Goal: Leave review/rating: Leave review/rating

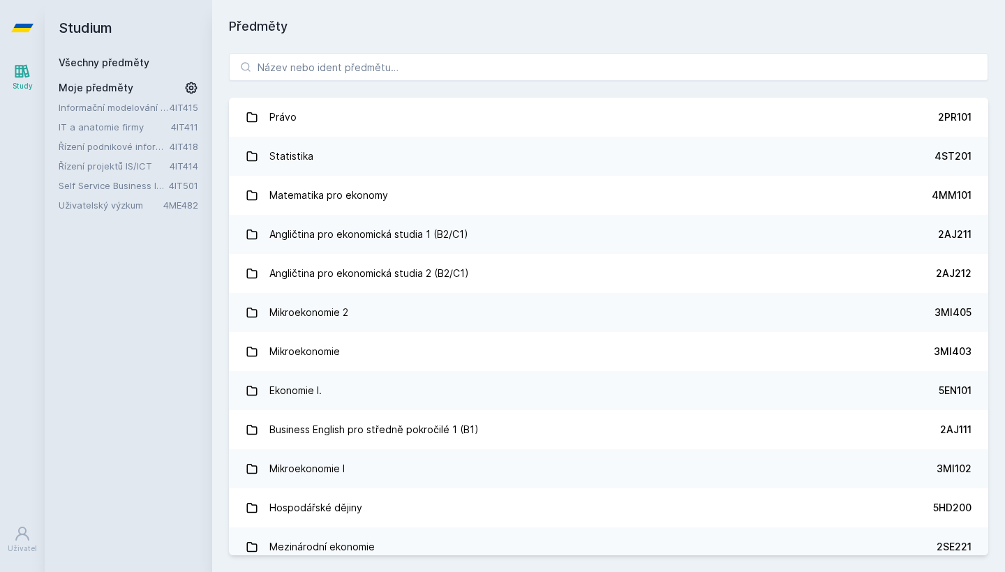
click at [123, 113] on link "Informační modelování organizací" at bounding box center [114, 107] width 111 height 14
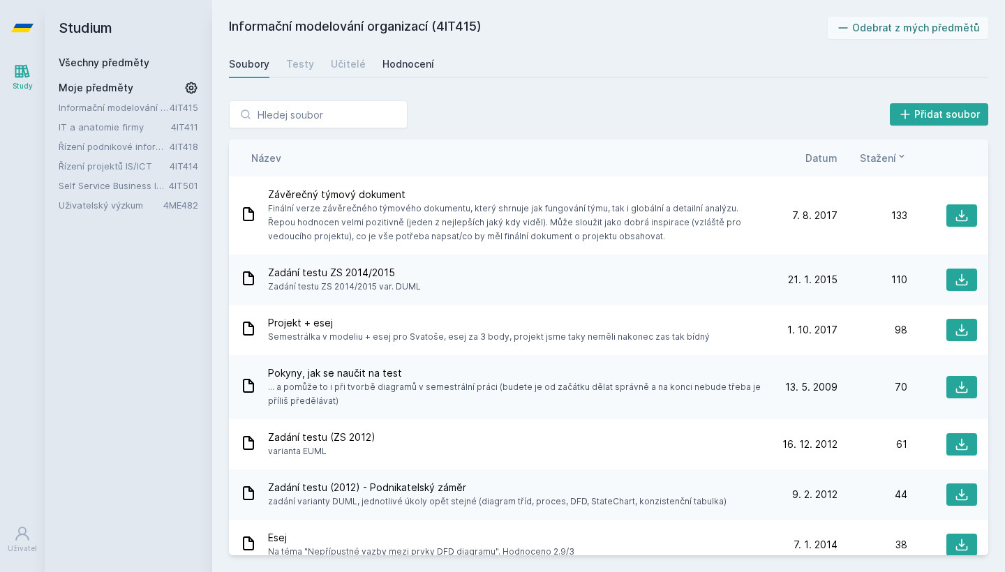
click at [400, 66] on div "Hodnocení" at bounding box center [408, 64] width 52 height 14
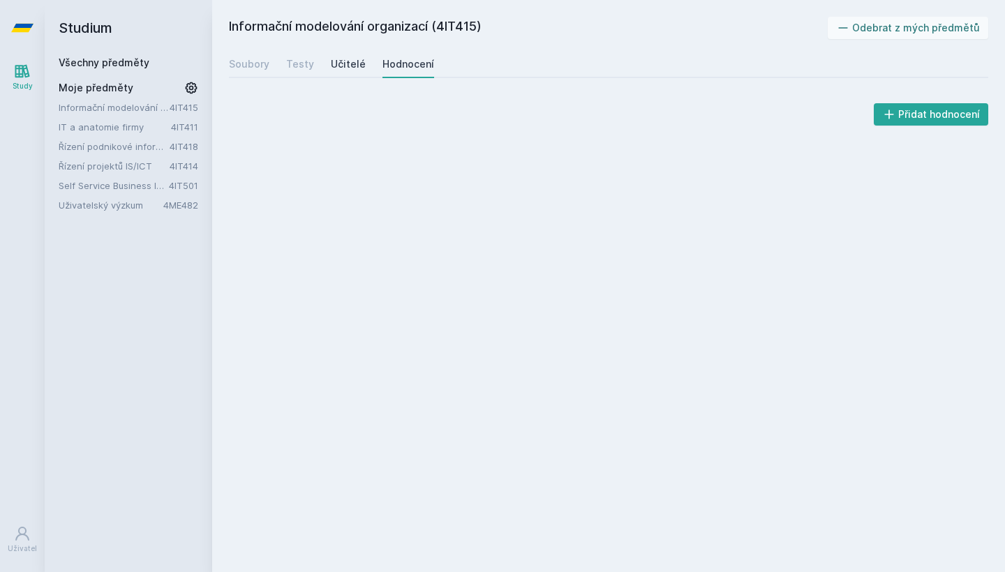
click at [357, 66] on div "Učitelé" at bounding box center [348, 64] width 35 height 14
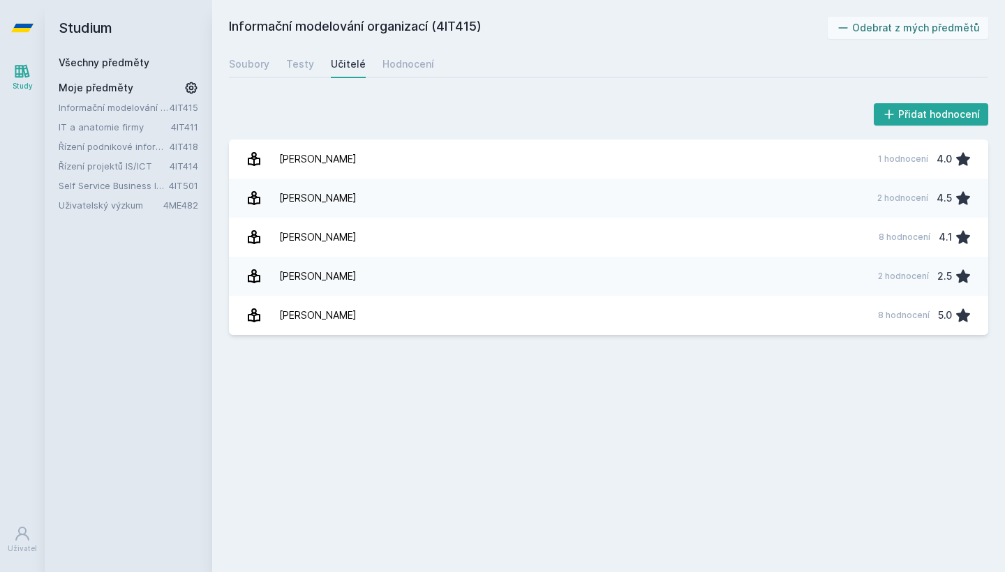
click at [117, 144] on link "Řízení podnikové informatiky" at bounding box center [114, 147] width 111 height 14
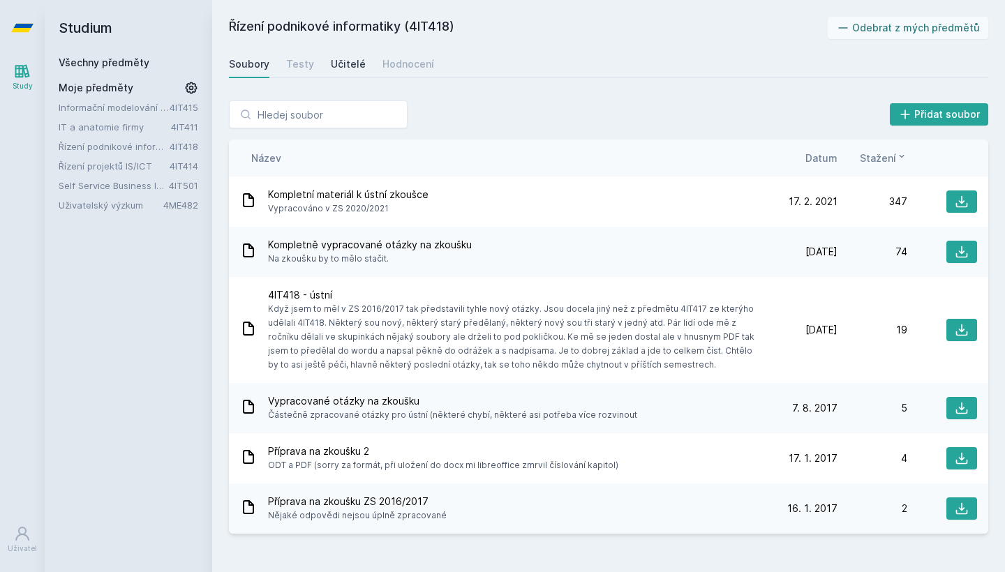
click at [335, 65] on div "Učitelé" at bounding box center [348, 64] width 35 height 14
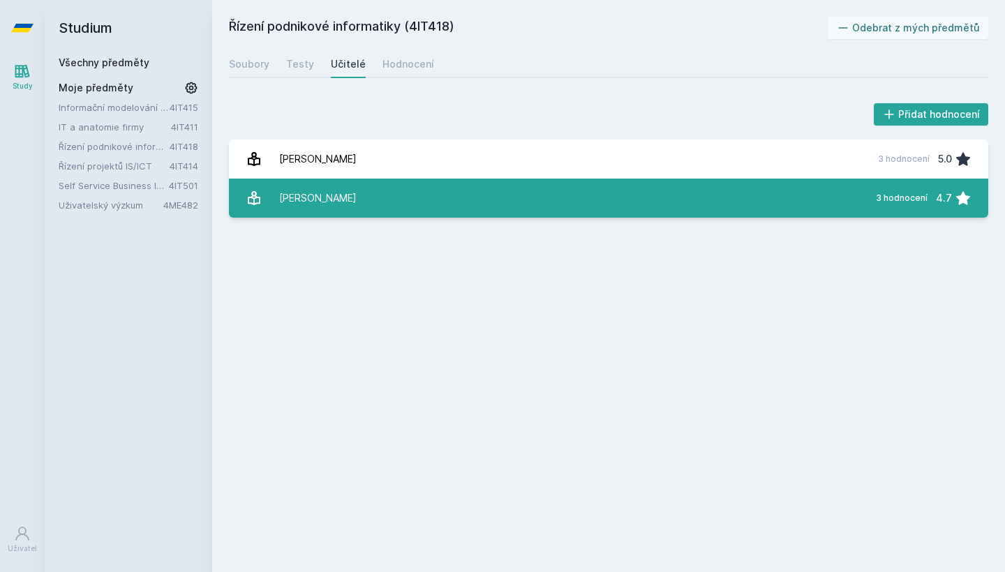
click at [336, 188] on div "[PERSON_NAME]" at bounding box center [317, 198] width 77 height 28
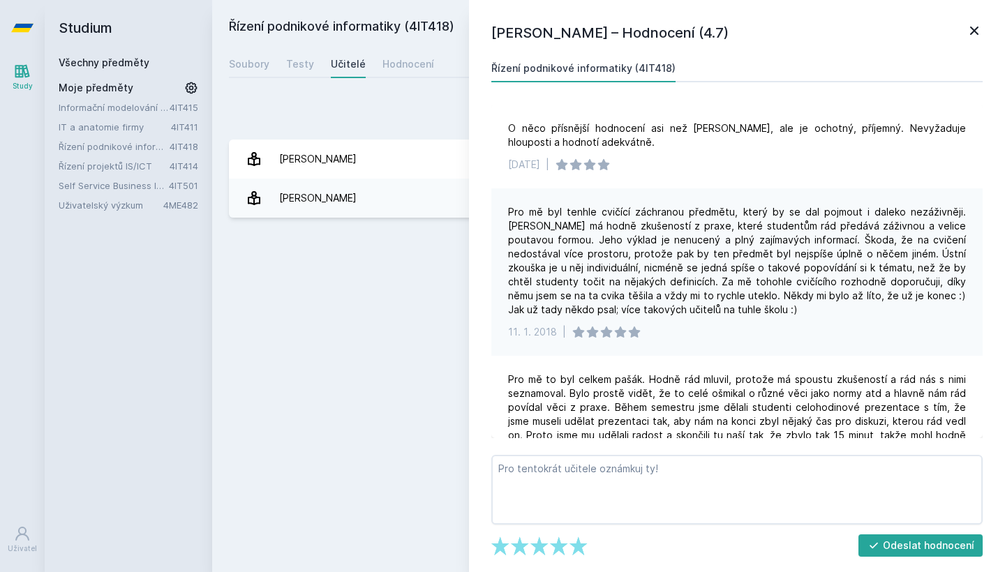
click at [380, 105] on div "Přidat hodnocení" at bounding box center [608, 114] width 759 height 28
click at [405, 73] on link "Hodnocení" at bounding box center [408, 64] width 52 height 28
